Goal: Information Seeking & Learning: Learn about a topic

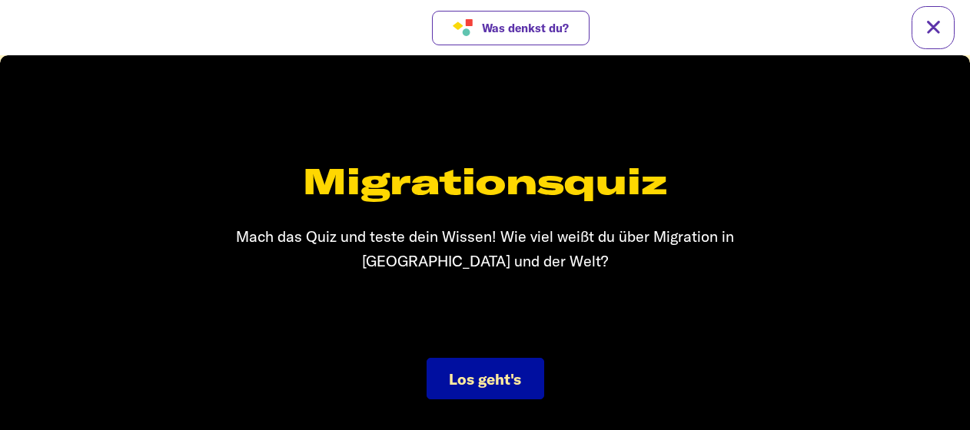
click at [501, 383] on span "Los geht's" at bounding box center [485, 379] width 72 height 19
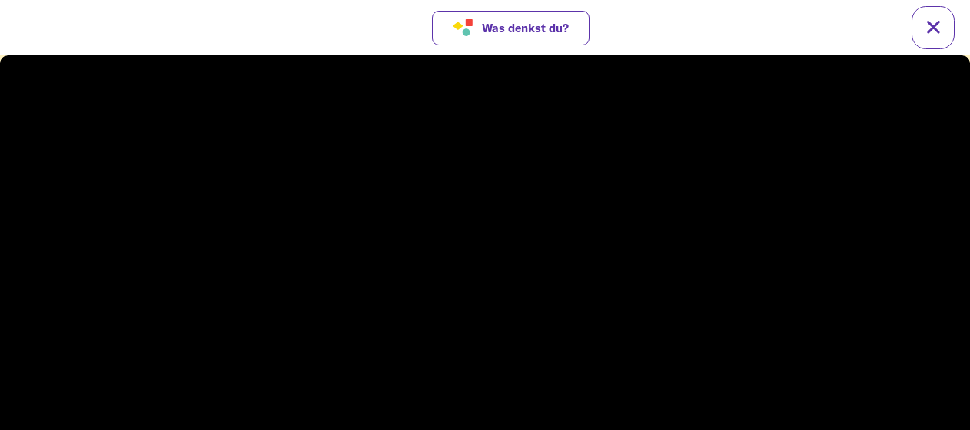
scroll to position [23, 0]
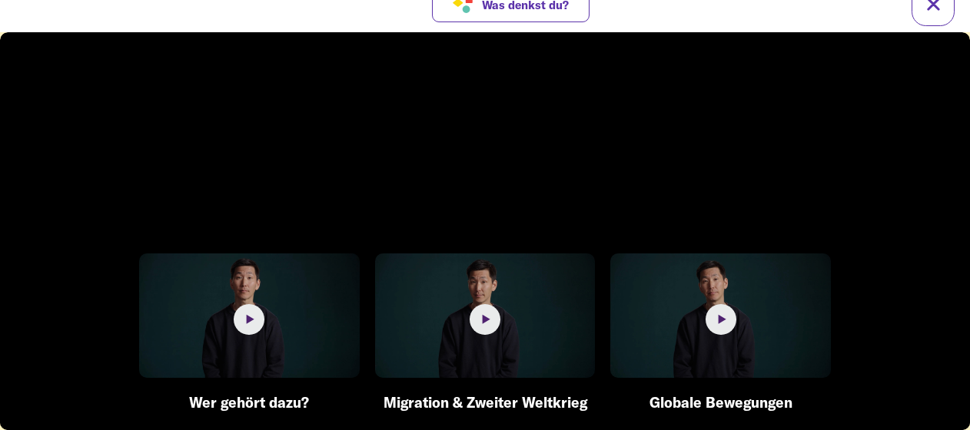
click at [261, 338] on img at bounding box center [249, 316] width 220 height 124
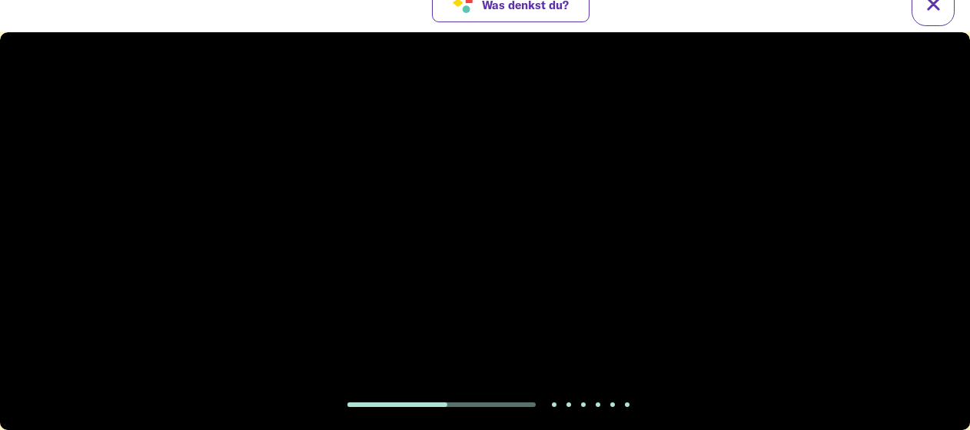
click at [936, 84] on video at bounding box center [485, 231] width 970 height 398
click at [476, 247] on div at bounding box center [484, 251] width 49 height 49
click at [476, 247] on video at bounding box center [485, 231] width 970 height 398
click at [917, 66] on video at bounding box center [485, 231] width 970 height 398
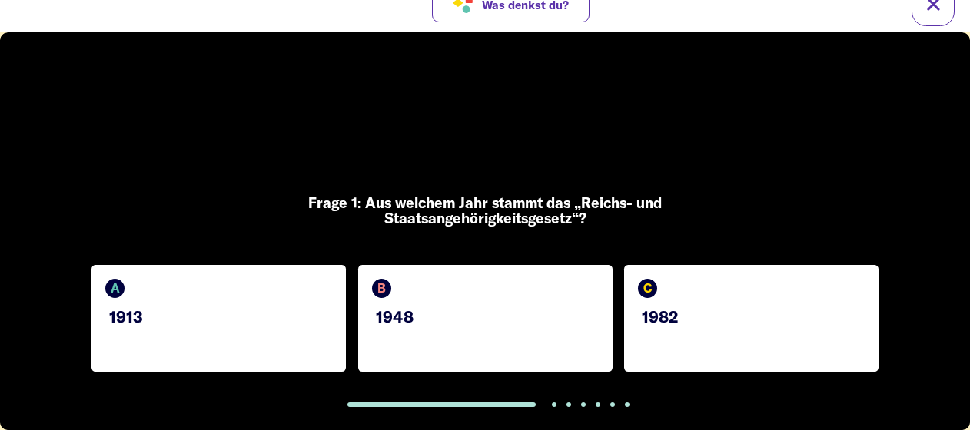
click at [458, 313] on p "1948" at bounding box center [487, 316] width 223 height 18
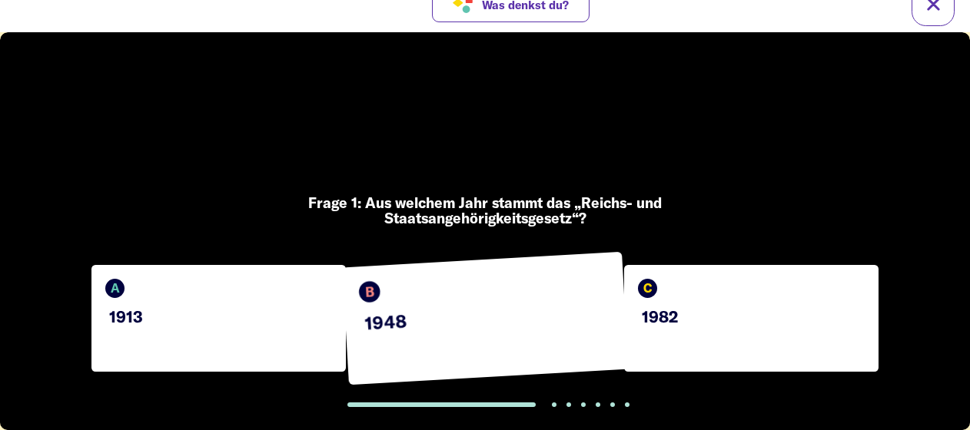
click at [458, 313] on p "1948" at bounding box center [487, 316] width 246 height 35
click at [737, 343] on div "C 1982" at bounding box center [751, 318] width 254 height 107
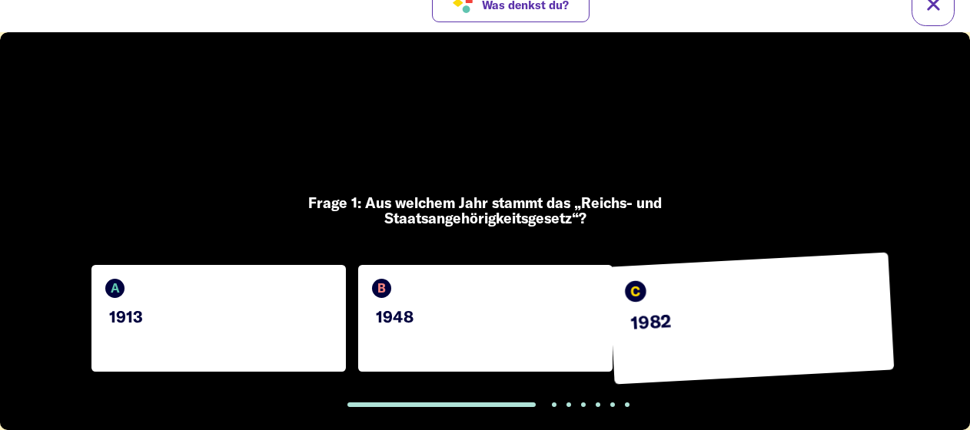
click at [189, 301] on div "A 1913" at bounding box center [218, 318] width 254 height 107
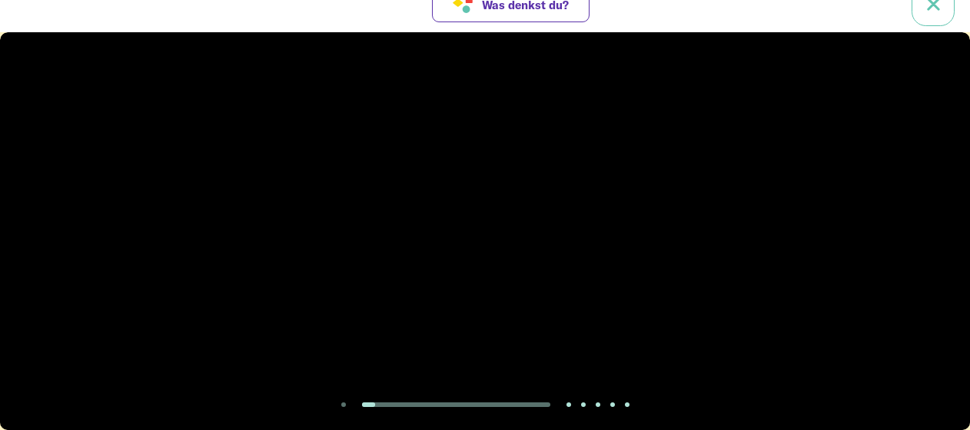
click at [933, 9] on link at bounding box center [932, 4] width 43 height 43
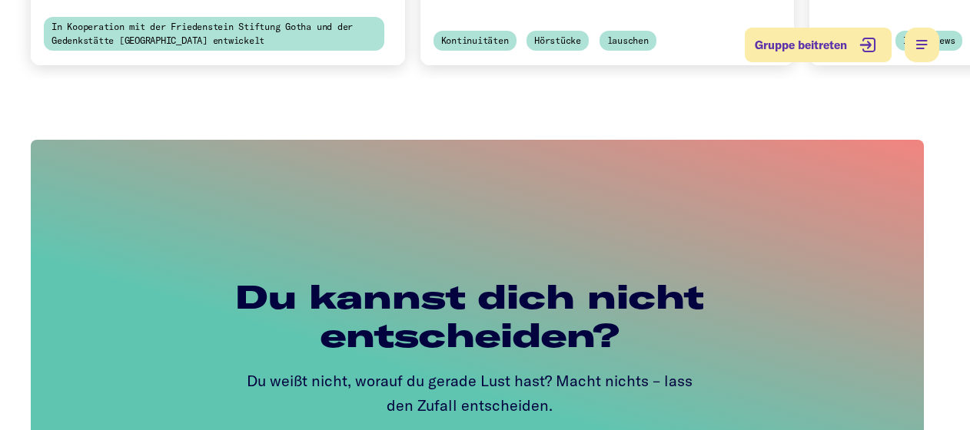
scroll to position [721, 0]
